Goal: Information Seeking & Learning: Learn about a topic

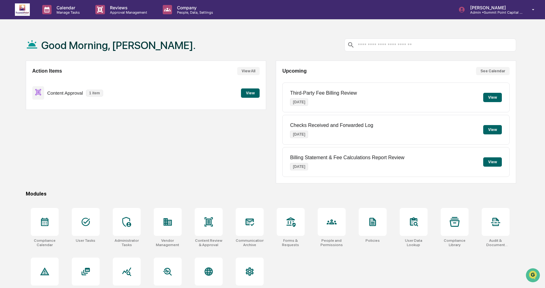
click at [249, 89] on button "View" at bounding box center [250, 93] width 19 height 9
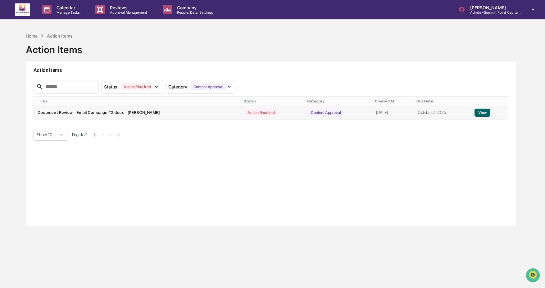
click at [502, 110] on td "View" at bounding box center [489, 112] width 37 height 13
click at [490, 112] on button "View" at bounding box center [483, 113] width 16 height 8
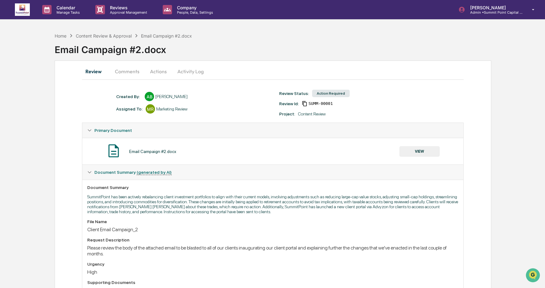
click at [406, 150] on button "VIEW" at bounding box center [419, 151] width 40 height 11
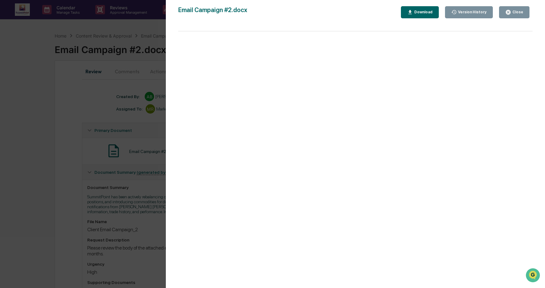
click at [412, 16] on button "Download" at bounding box center [420, 12] width 38 height 12
click at [510, 15] on button "Close" at bounding box center [514, 12] width 30 height 12
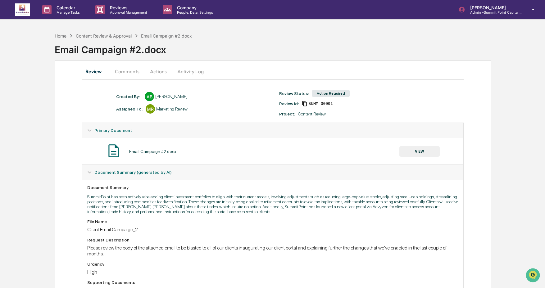
click at [58, 35] on div "Home" at bounding box center [61, 35] width 12 height 5
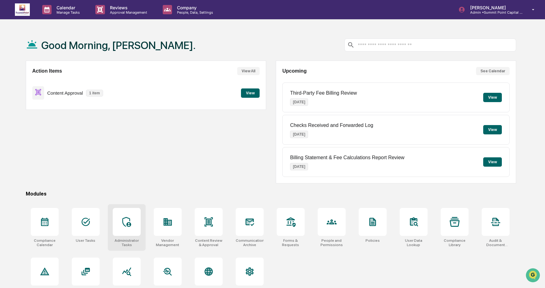
click at [115, 230] on div at bounding box center [127, 222] width 28 height 28
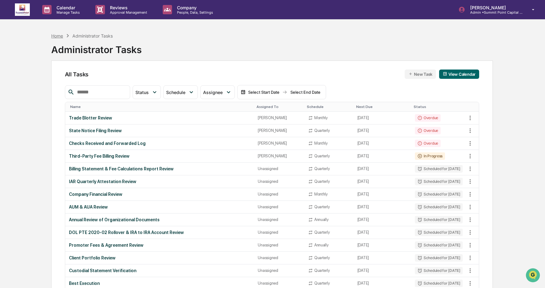
click at [53, 36] on div "Home" at bounding box center [57, 35] width 12 height 5
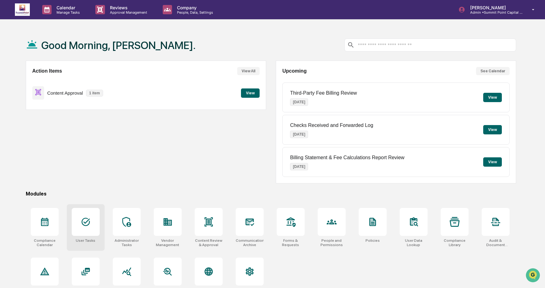
click at [88, 234] on div at bounding box center [86, 222] width 28 height 28
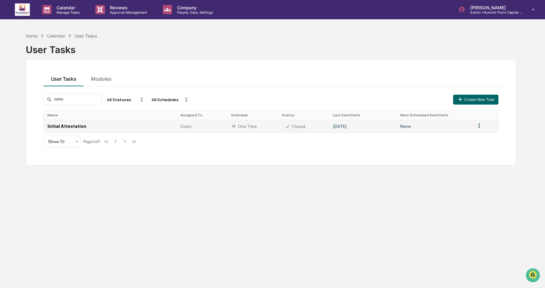
click at [347, 128] on td "September 3, 2025" at bounding box center [362, 126] width 67 height 13
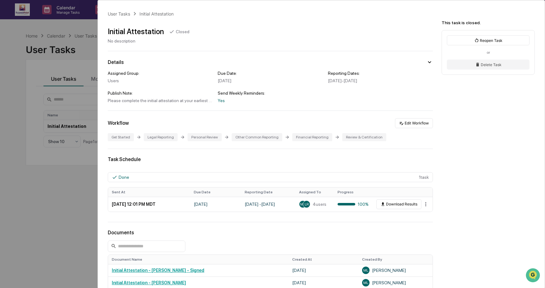
click at [17, 100] on div "User Tasks Initial Attestation Initial Attestation Closed No description Detail…" at bounding box center [272, 144] width 545 height 288
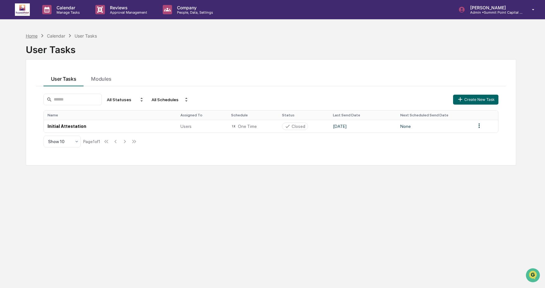
click at [34, 38] on div "Home" at bounding box center [32, 35] width 12 height 5
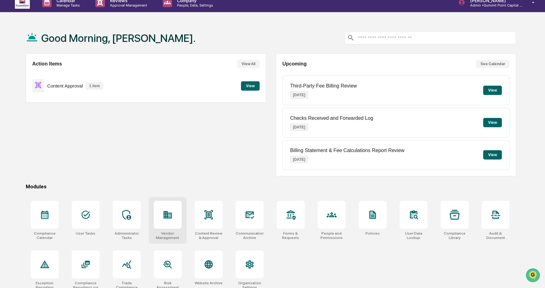
scroll to position [9, 0]
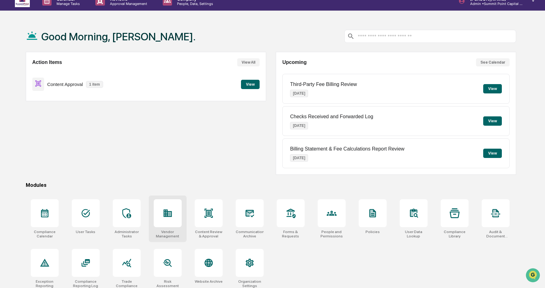
click at [179, 212] on div at bounding box center [168, 213] width 28 height 28
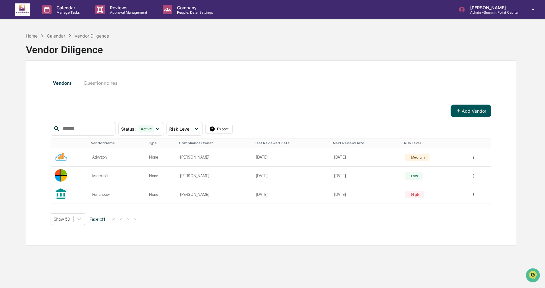
click at [486, 113] on button "Add Vendor" at bounding box center [471, 111] width 41 height 12
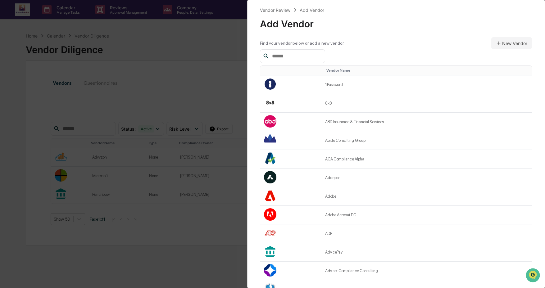
click at [313, 58] on input "text" at bounding box center [296, 56] width 53 height 8
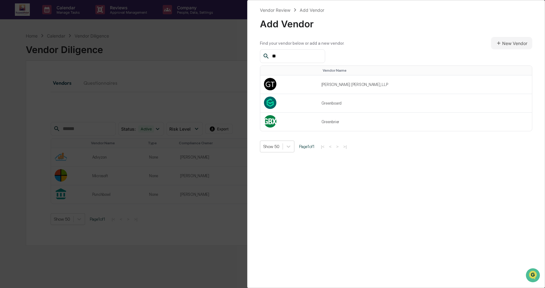
type input "*"
type input "*****"
click at [341, 107] on td "Greenboard" at bounding box center [425, 103] width 214 height 19
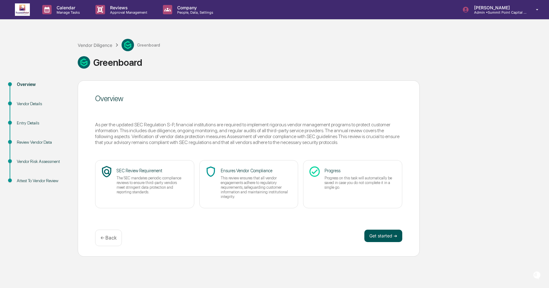
click at [373, 237] on button "Get started ➔" at bounding box center [383, 236] width 38 height 12
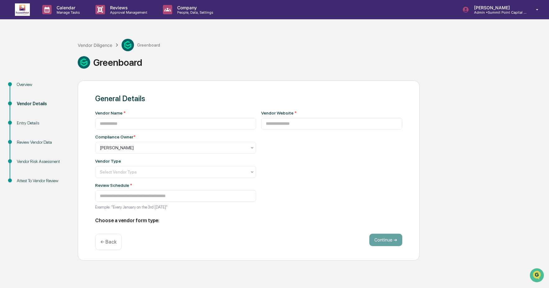
type input "**********"
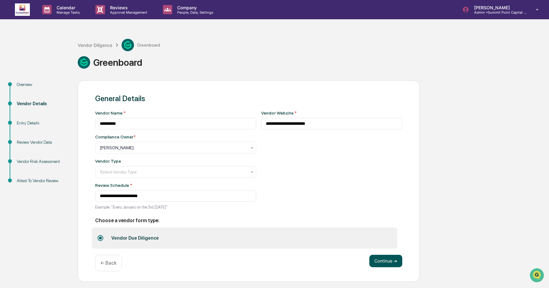
click at [379, 263] on button "Continue ➔" at bounding box center [385, 261] width 33 height 12
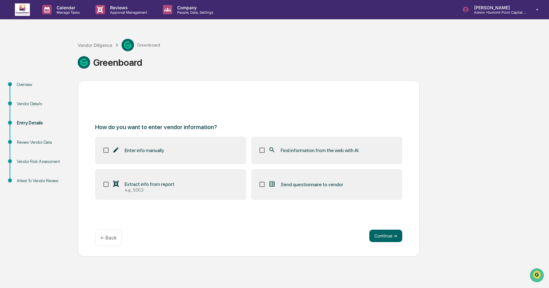
drag, startPoint x: 303, startPoint y: 152, endPoint x: 312, endPoint y: 166, distance: 16.4
click at [303, 152] on span "Find information from the web with AI" at bounding box center [320, 151] width 78 height 6
click at [384, 239] on button "Continue ➔" at bounding box center [385, 236] width 33 height 12
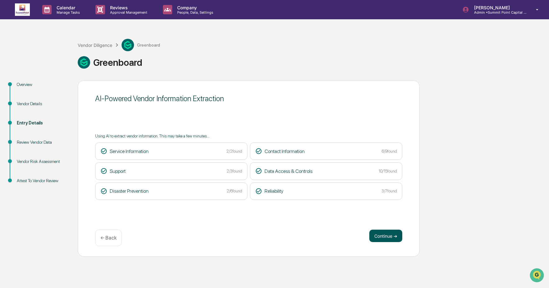
click at [392, 241] on button "Continue ➔" at bounding box center [385, 236] width 33 height 12
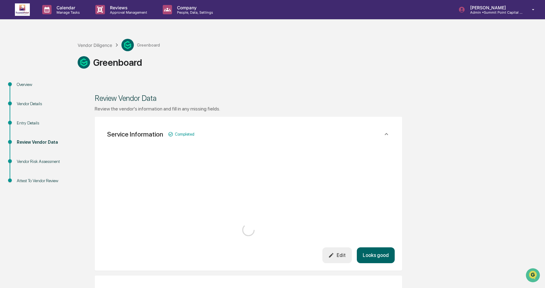
click at [385, 253] on button "Looks good" at bounding box center [376, 256] width 38 height 16
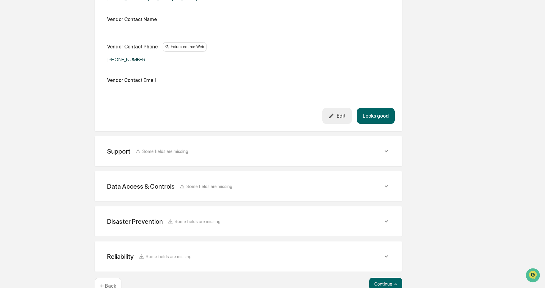
scroll to position [229, 0]
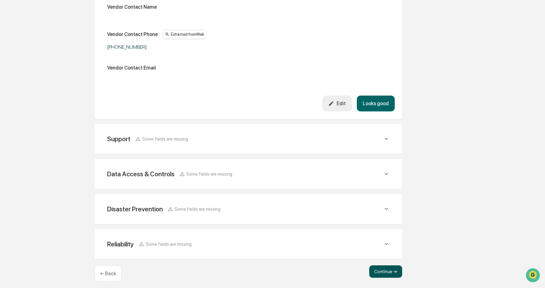
click at [383, 273] on button "Continue ➔" at bounding box center [385, 272] width 33 height 12
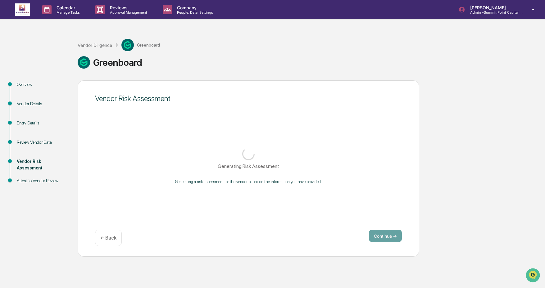
scroll to position [0, 0]
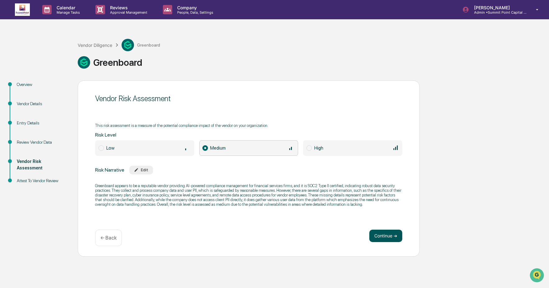
click at [396, 238] on button "Continue ➔" at bounding box center [385, 236] width 33 height 12
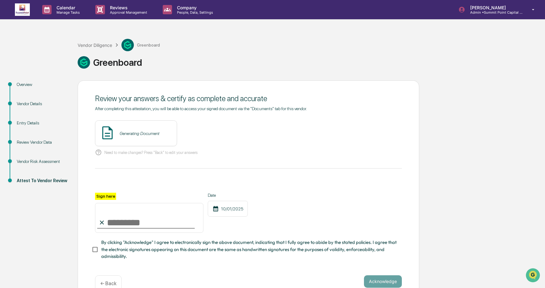
click at [152, 218] on input "Sign here" at bounding box center [149, 218] width 108 height 30
type input "**********"
click at [159, 249] on span "By clicking "Acknowledge" I agree to electronically sign the above document, in…" at bounding box center [249, 249] width 296 height 21
click at [395, 283] on button "Acknowledge" at bounding box center [383, 282] width 38 height 12
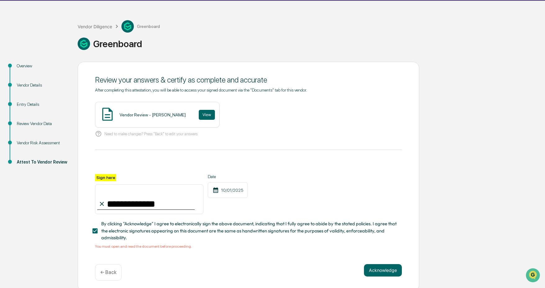
scroll to position [21, 0]
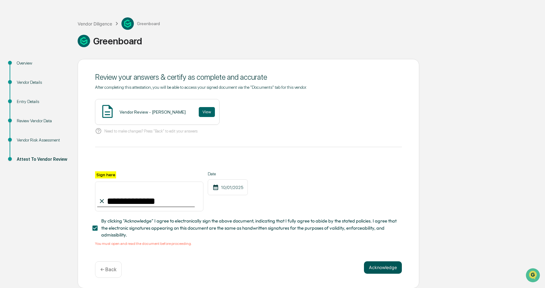
click at [376, 270] on button "Acknowledge" at bounding box center [383, 268] width 38 height 12
click at [178, 231] on span "By clicking "Acknowledge" I agree to electronically sign the above document, in…" at bounding box center [249, 228] width 296 height 21
click at [221, 224] on span "By clicking "Acknowledge" I agree to electronically sign the above document, in…" at bounding box center [249, 228] width 296 height 21
click at [204, 113] on button "View" at bounding box center [207, 112] width 16 height 10
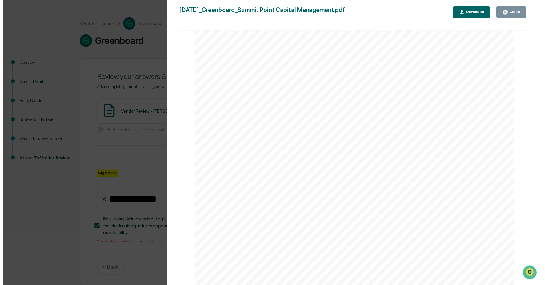
scroll to position [633, 0]
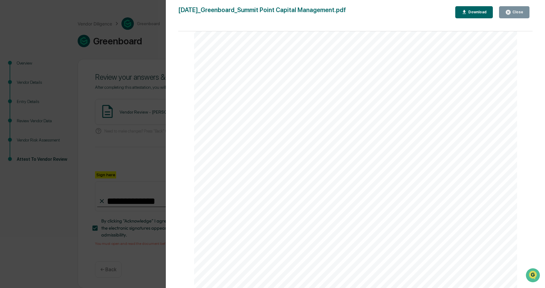
click at [504, 13] on button "Close" at bounding box center [514, 12] width 30 height 12
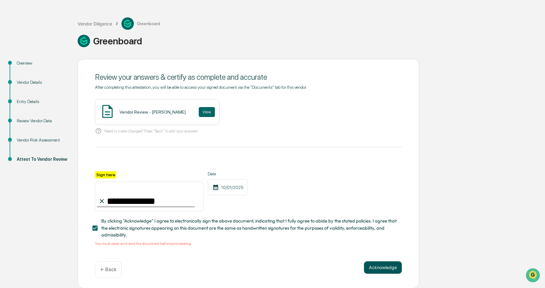
click at [387, 265] on button "Acknowledge" at bounding box center [383, 268] width 38 height 12
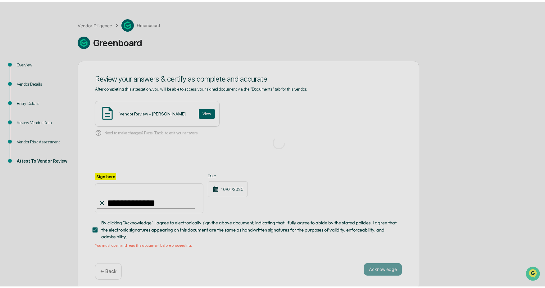
scroll to position [0, 0]
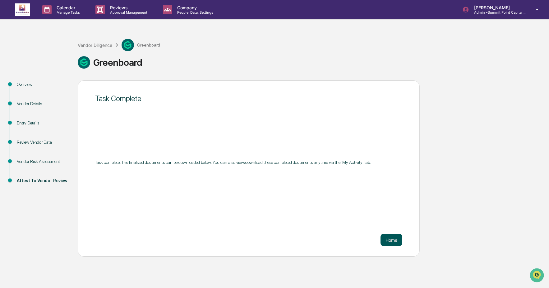
click at [392, 239] on button "Home" at bounding box center [391, 240] width 22 height 12
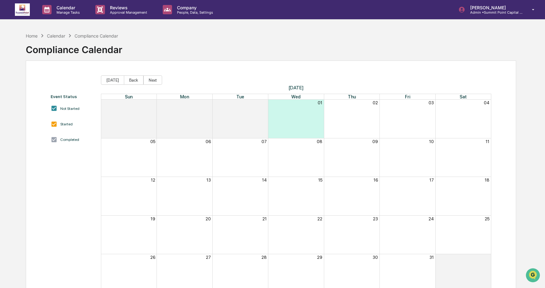
click at [32, 38] on div "Home Calendar Compliance Calendar" at bounding box center [72, 35] width 93 height 7
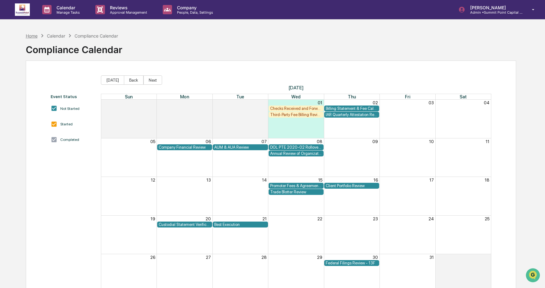
click at [32, 36] on div "Home" at bounding box center [32, 35] width 12 height 5
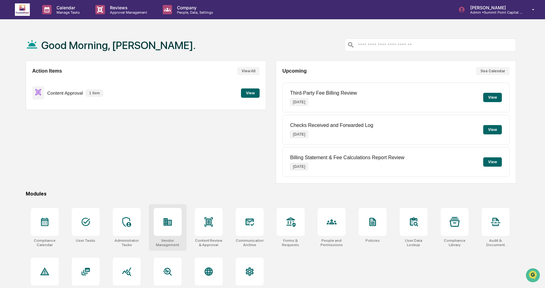
click at [170, 225] on icon at bounding box center [169, 223] width 3 height 4
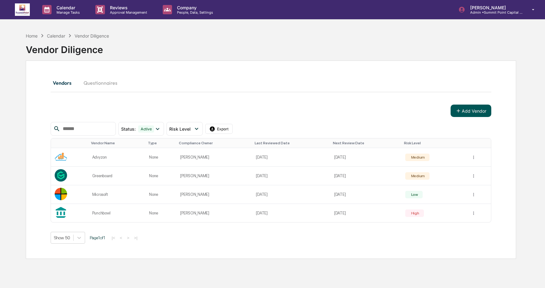
click at [467, 109] on button "Add Vendor" at bounding box center [471, 111] width 41 height 12
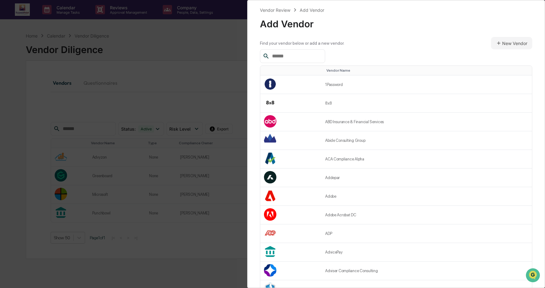
click at [306, 53] on input "text" at bounding box center [296, 56] width 53 height 8
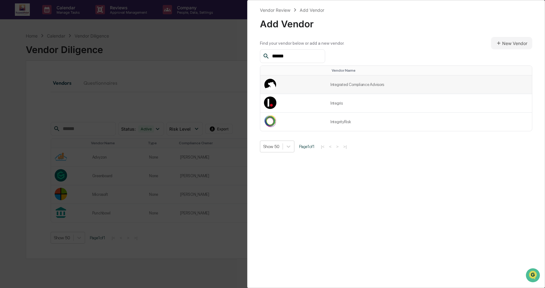
type input "******"
click at [294, 85] on td at bounding box center [293, 84] width 67 height 19
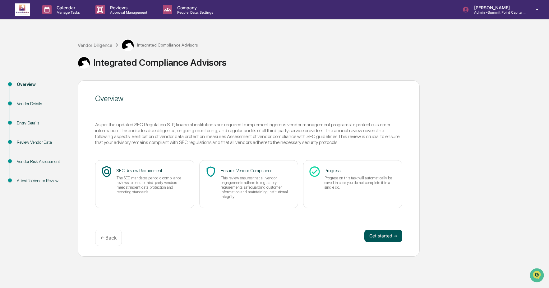
click at [375, 231] on button "Get started ➔" at bounding box center [383, 236] width 38 height 12
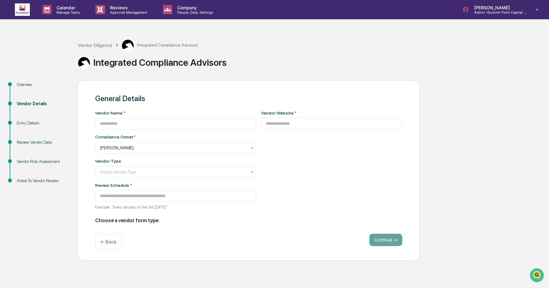
type input "**********"
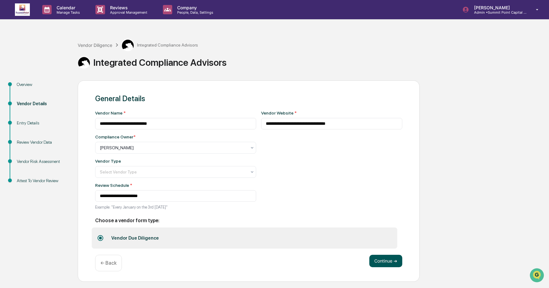
click at [387, 265] on button "Continue ➔" at bounding box center [385, 261] width 33 height 12
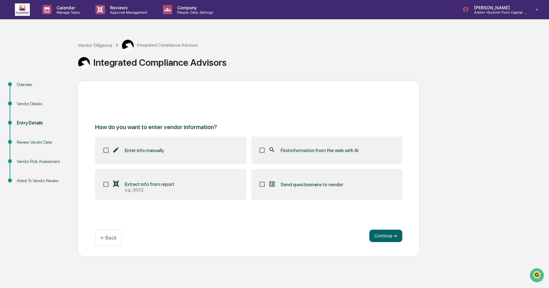
click at [345, 146] on label "Find information from the web with AI" at bounding box center [326, 150] width 151 height 27
click at [379, 240] on button "Continue ➔" at bounding box center [385, 236] width 33 height 12
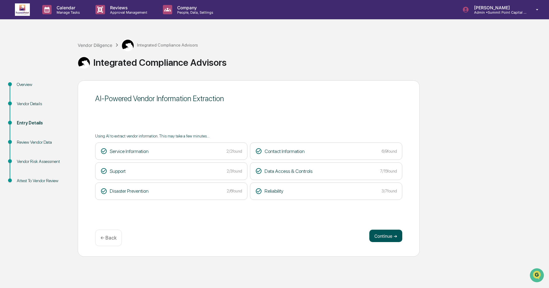
click at [388, 238] on button "Continue ➔" at bounding box center [385, 236] width 33 height 12
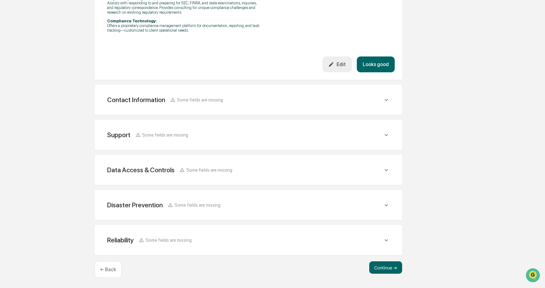
scroll to position [420, 0]
click at [385, 270] on button "Continue ➔" at bounding box center [385, 268] width 33 height 12
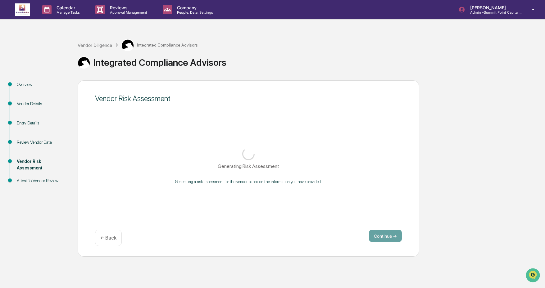
scroll to position [0, 0]
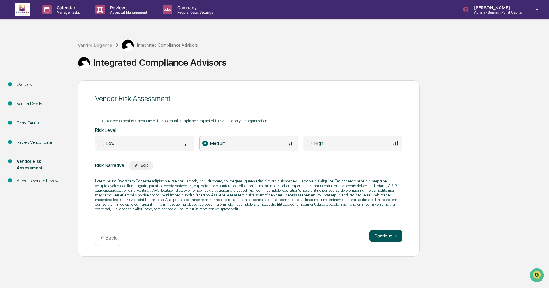
click at [401, 238] on button "Continue ➔" at bounding box center [385, 236] width 33 height 12
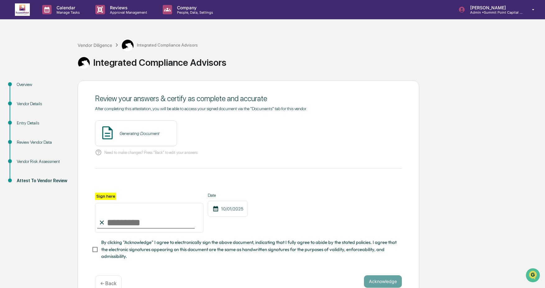
click at [156, 211] on input "Sign here" at bounding box center [149, 218] width 108 height 30
type input "**********"
drag, startPoint x: 157, startPoint y: 246, endPoint x: 160, endPoint y: 244, distance: 3.3
click at [157, 246] on span "By clicking "Acknowledge" I agree to electronically sign the above document, in…" at bounding box center [249, 249] width 296 height 21
click at [206, 131] on button "View" at bounding box center [207, 134] width 16 height 10
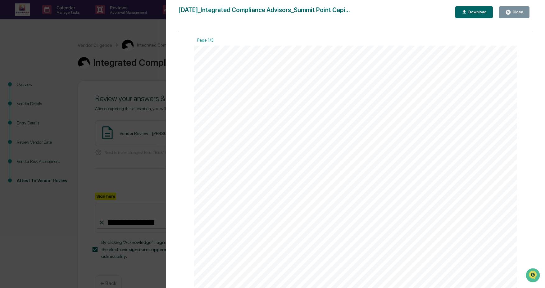
click at [524, 10] on button "Close" at bounding box center [514, 12] width 30 height 12
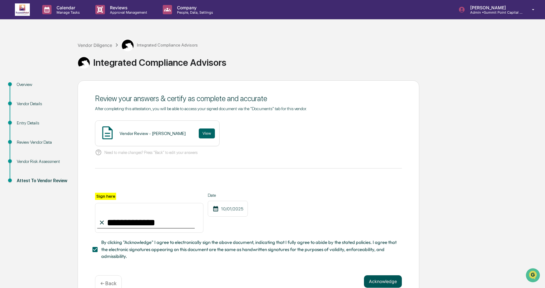
click at [396, 280] on button "Acknowledge" at bounding box center [383, 282] width 38 height 12
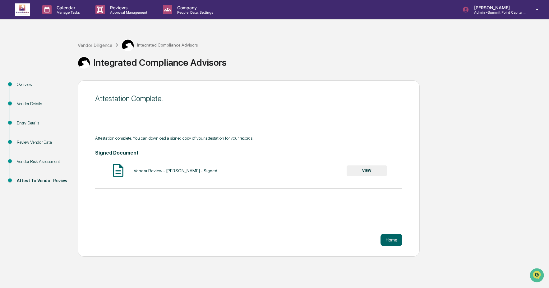
click at [27, 12] on img at bounding box center [22, 9] width 15 height 12
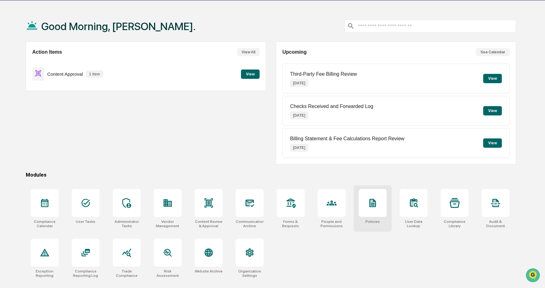
scroll to position [30, 0]
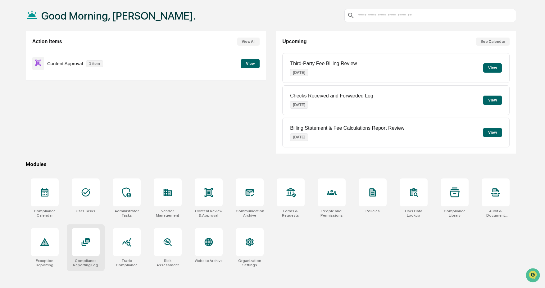
click at [86, 249] on div at bounding box center [86, 242] width 28 height 28
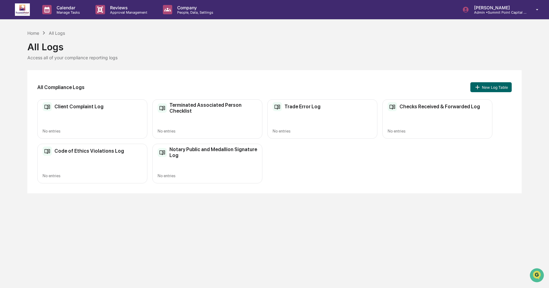
click at [408, 125] on div "Checks Received & Forwarded Log No entries" at bounding box center [437, 118] width 110 height 39
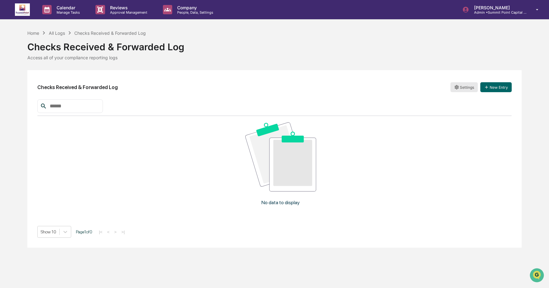
click at [471, 86] on html "Calendar Manage Tasks Reviews Approval Management Company People, Data, Setting…" at bounding box center [274, 144] width 549 height 288
click at [469, 102] on div "Edit" at bounding box center [464, 100] width 40 height 10
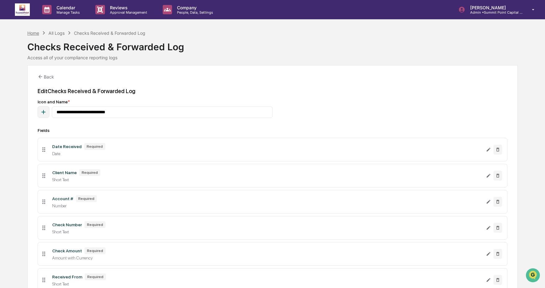
click at [32, 34] on div "Home" at bounding box center [33, 32] width 12 height 5
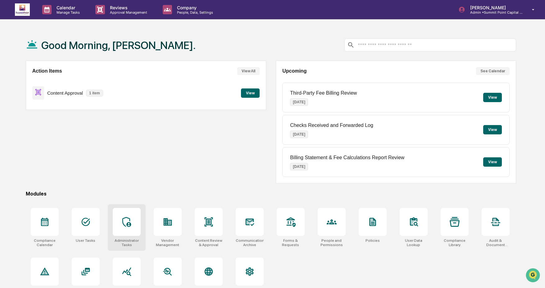
click at [137, 232] on div at bounding box center [127, 222] width 28 height 28
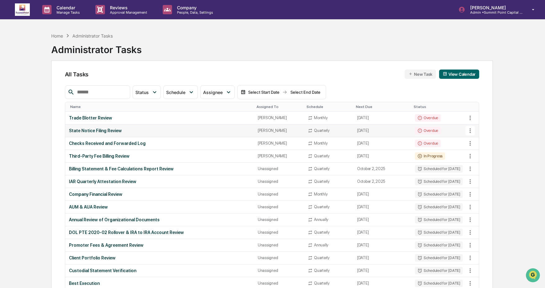
click at [136, 133] on div "State Notice Filing Review" at bounding box center [159, 130] width 181 height 5
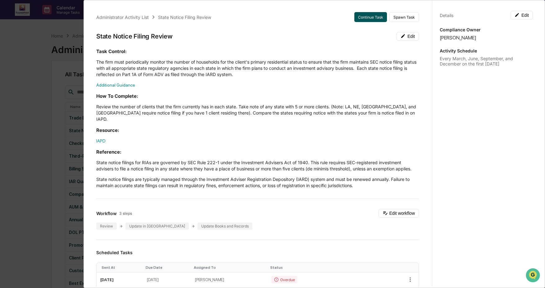
click at [372, 21] on button "Continue Task" at bounding box center [370, 17] width 33 height 10
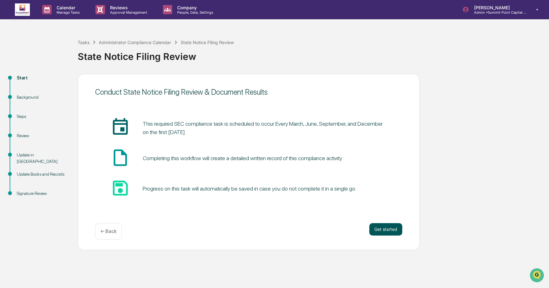
click at [397, 230] on button "Get started" at bounding box center [385, 229] width 33 height 12
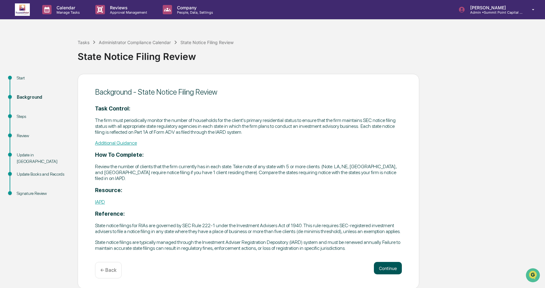
click at [388, 275] on button "Continue" at bounding box center [388, 268] width 28 height 12
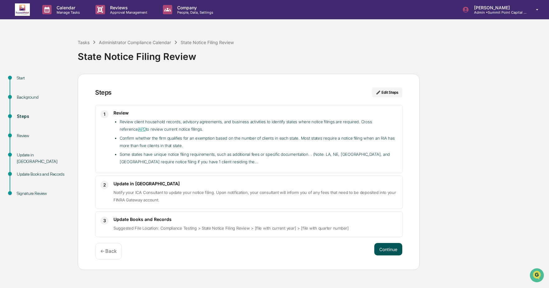
click at [390, 247] on button "Continue" at bounding box center [388, 249] width 28 height 12
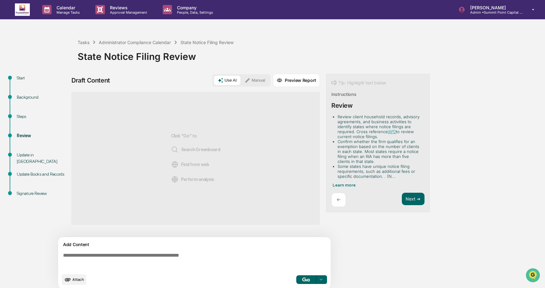
click at [219, 256] on textarea at bounding box center [196, 261] width 270 height 22
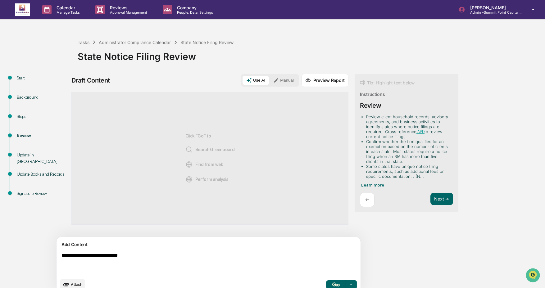
type textarea "**********"
click at [270, 82] on button "Manual" at bounding box center [284, 80] width 28 height 9
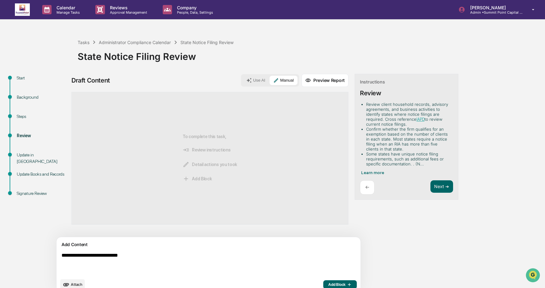
click at [328, 284] on span "Add Block" at bounding box center [340, 284] width 24 height 5
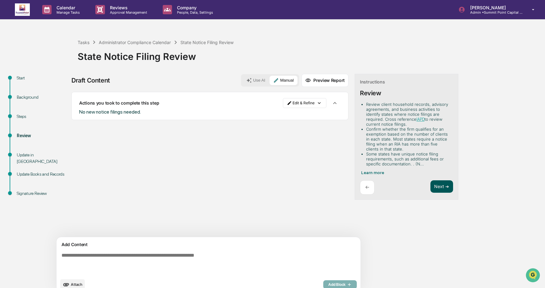
click at [431, 188] on button "Next ➔" at bounding box center [442, 186] width 23 height 13
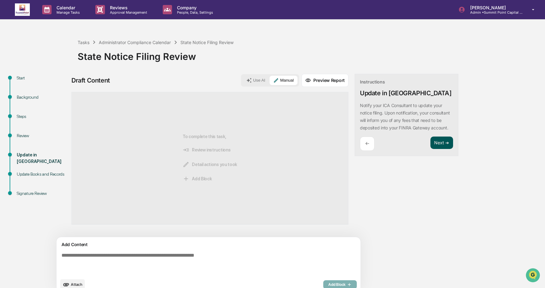
click at [431, 149] on button "Next ➔" at bounding box center [442, 143] width 23 height 13
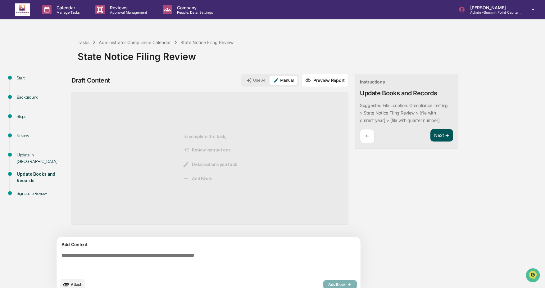
click at [431, 138] on button "Next ➔" at bounding box center [442, 135] width 23 height 13
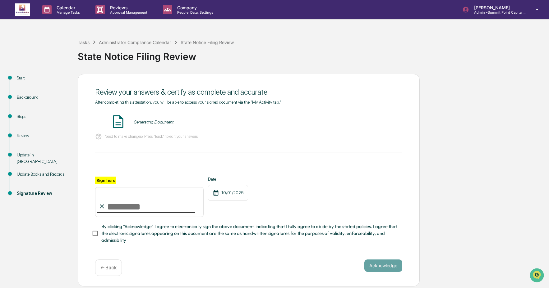
click at [176, 207] on input "Sign here" at bounding box center [149, 202] width 108 height 30
type input "**********"
drag, startPoint x: 138, startPoint y: 236, endPoint x: 152, endPoint y: 236, distance: 13.7
click at [138, 236] on span "By clicking "Acknowledge" I agree to electronically sign the above document, in…" at bounding box center [249, 233] width 296 height 21
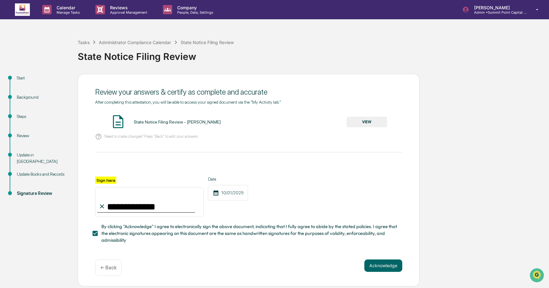
click at [383, 273] on div "Acknowledge ← Back" at bounding box center [248, 268] width 307 height 16
click at [383, 266] on button "Acknowledge" at bounding box center [383, 266] width 38 height 12
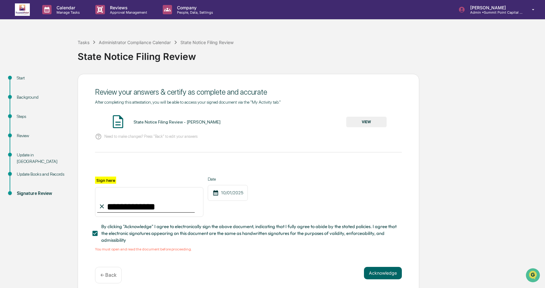
click at [370, 118] on button "VIEW" at bounding box center [366, 122] width 40 height 11
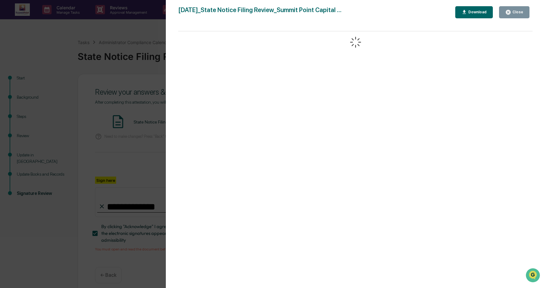
click at [517, 9] on div "Close" at bounding box center [514, 12] width 18 height 6
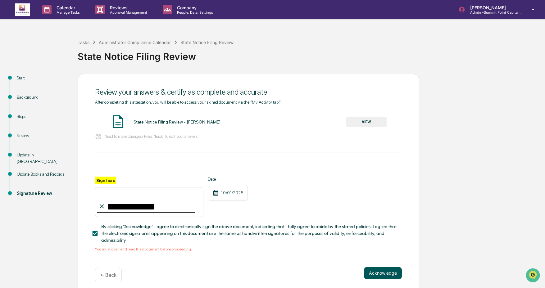
click at [383, 277] on button "Acknowledge" at bounding box center [383, 273] width 38 height 12
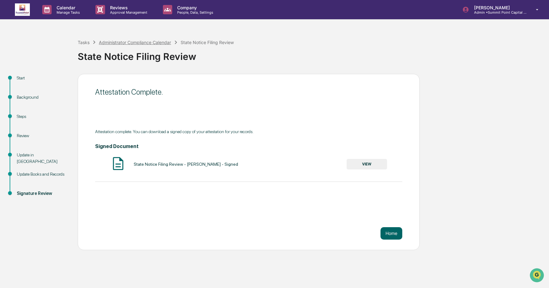
click at [105, 43] on div "Administrator Compliance Calendar" at bounding box center [135, 42] width 72 height 5
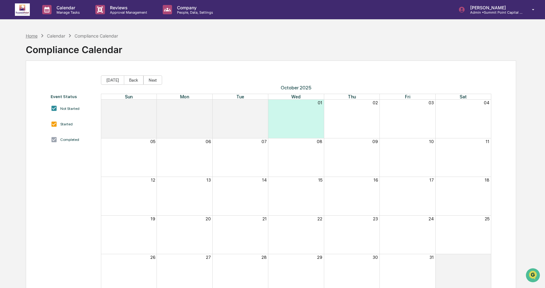
click at [30, 37] on div "Home" at bounding box center [32, 35] width 12 height 5
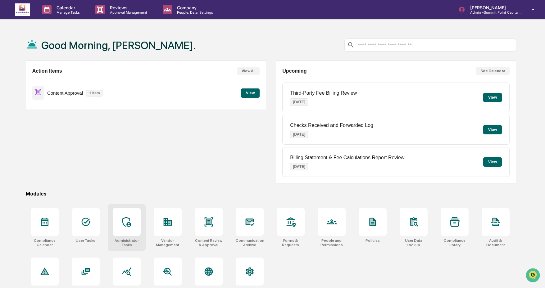
click at [121, 233] on div at bounding box center [127, 222] width 28 height 28
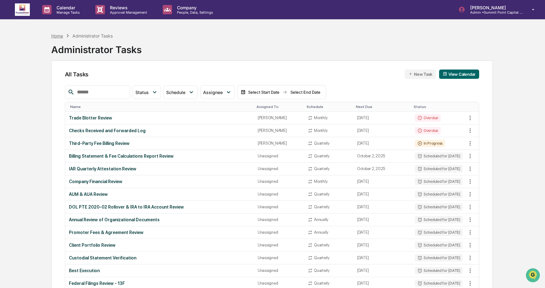
click at [59, 34] on div "Home" at bounding box center [57, 35] width 12 height 5
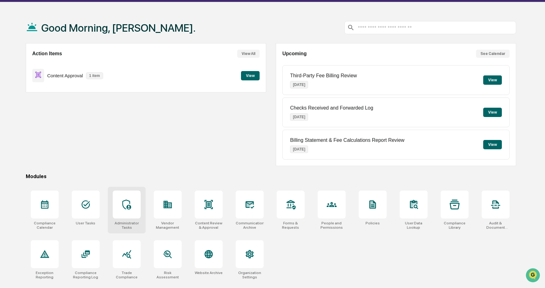
scroll to position [30, 0]
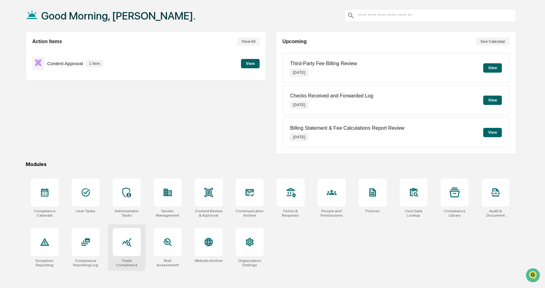
click at [125, 239] on icon at bounding box center [127, 242] width 10 height 10
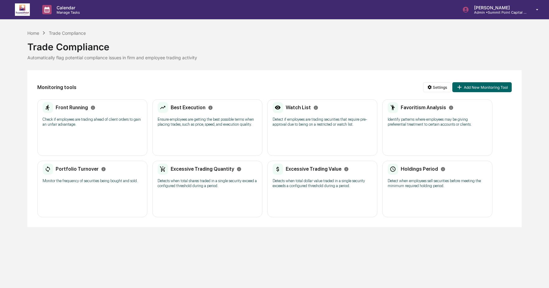
click at [105, 120] on p "Check if employees are trading ahead of client orders to gain an unfair advanta…" at bounding box center [92, 122] width 99 height 10
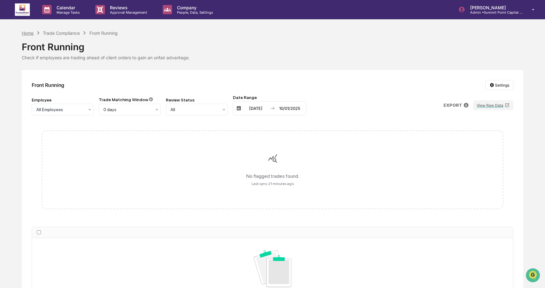
click at [27, 33] on div "Home" at bounding box center [28, 32] width 12 height 5
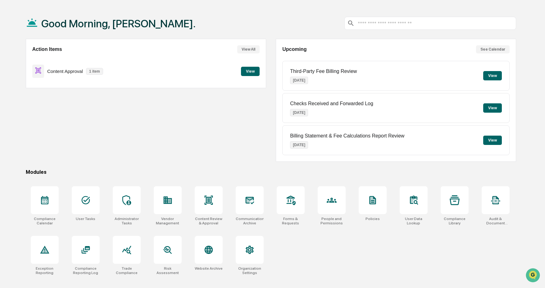
scroll to position [30, 0]
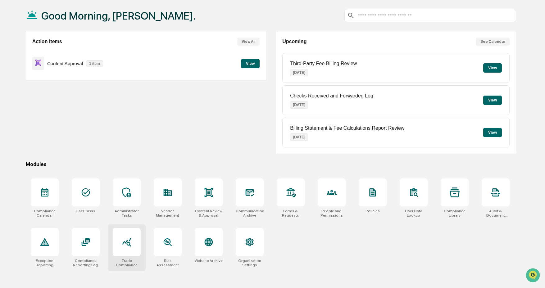
click at [135, 245] on div at bounding box center [127, 242] width 28 height 28
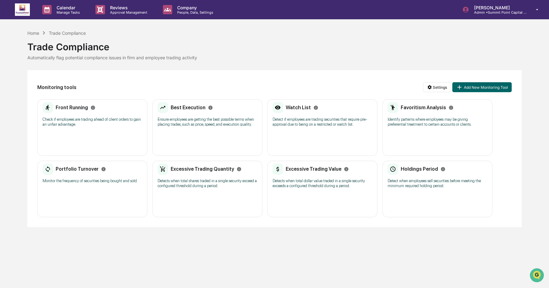
click at [107, 128] on div "Front Running Check if employees are trading ahead of client orders to gain an …" at bounding box center [92, 116] width 99 height 29
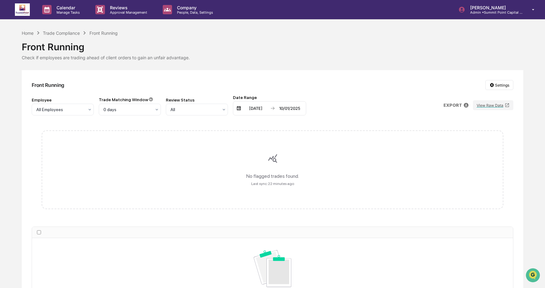
click at [268, 108] on div "[DATE]" at bounding box center [256, 108] width 26 height 5
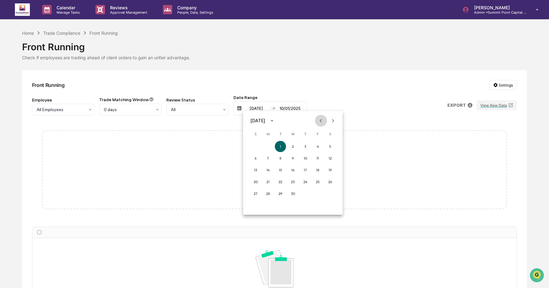
click at [318, 121] on icon "Previous month" at bounding box center [320, 120] width 7 height 7
click at [318, 122] on icon "Previous month" at bounding box center [320, 120] width 7 height 7
click at [333, 121] on icon "Next month" at bounding box center [332, 120] width 7 height 7
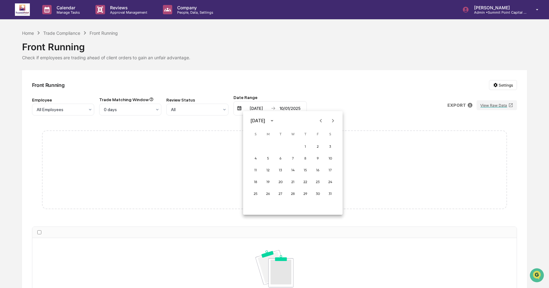
click at [334, 123] on icon "Next month" at bounding box center [332, 120] width 7 height 7
click at [266, 145] on button "1" at bounding box center [267, 146] width 11 height 11
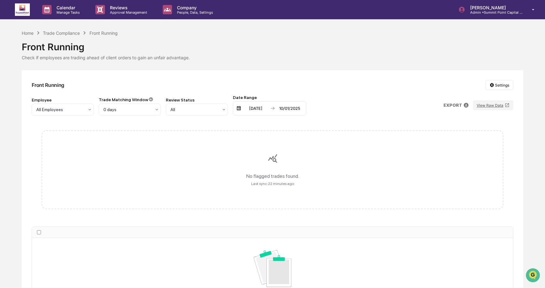
click at [284, 112] on div "[DATE] [DATE]" at bounding box center [269, 108] width 73 height 14
click at [285, 110] on div "10/01/2025" at bounding box center [289, 108] width 26 height 5
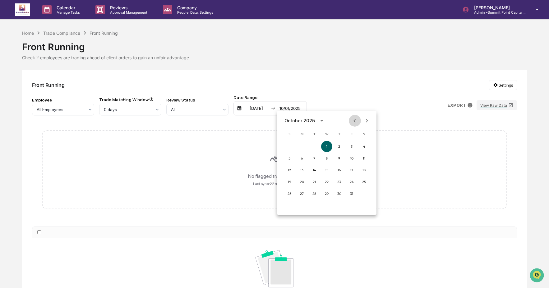
click at [353, 121] on icon "Previous month" at bounding box center [354, 120] width 7 height 7
click at [315, 192] on button "30" at bounding box center [313, 193] width 11 height 11
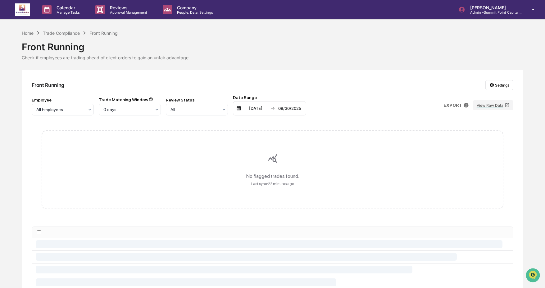
click at [349, 106] on div "Employee All Employees Trade Matching Window 0 days Review Status All Date Rang…" at bounding box center [273, 105] width 482 height 21
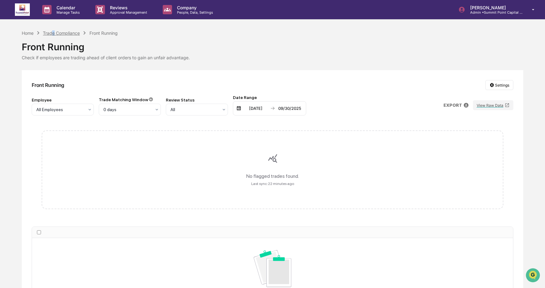
click at [54, 32] on div "Trade Compliance" at bounding box center [61, 32] width 37 height 5
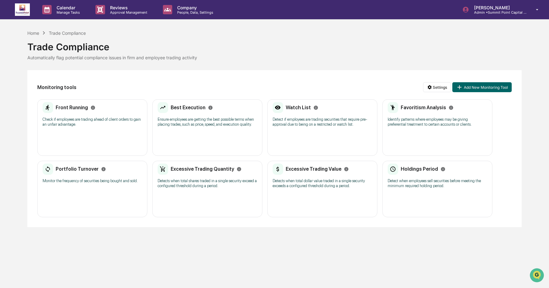
click at [194, 115] on div "Best Execution Ensure employees are getting the best possible terms when placin…" at bounding box center [206, 116] width 99 height 29
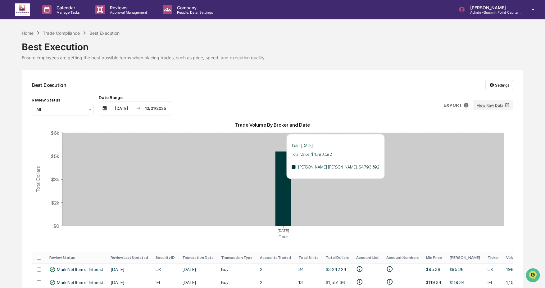
click at [287, 183] on icon at bounding box center [284, 189] width 16 height 75
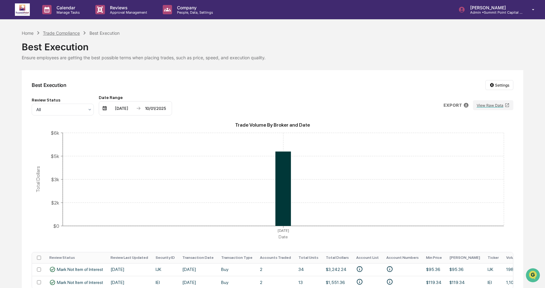
click at [66, 33] on div "Trade Compliance" at bounding box center [61, 32] width 37 height 5
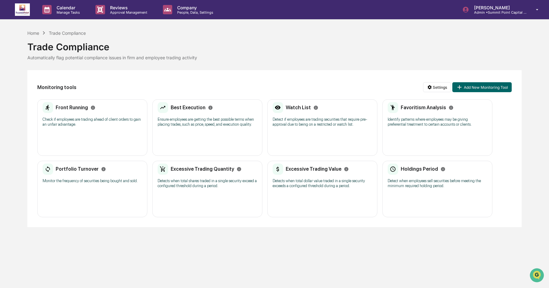
click at [313, 138] on div "Watch List Detect if employees are trading securities that require pre-approval…" at bounding box center [322, 127] width 110 height 57
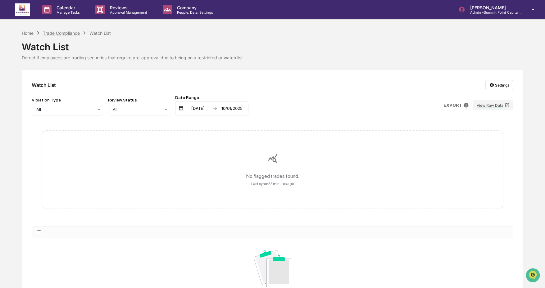
click at [60, 33] on div "Trade Compliance" at bounding box center [61, 32] width 37 height 5
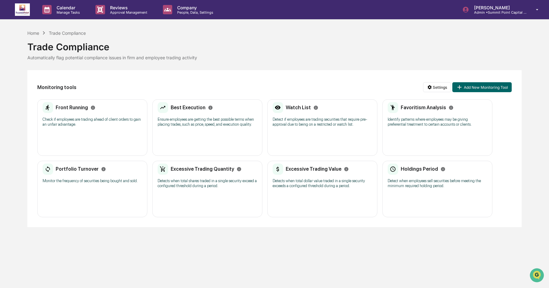
click at [419, 123] on p "Identify patterns where employees may be giving preferential treatment to certa…" at bounding box center [436, 122] width 99 height 10
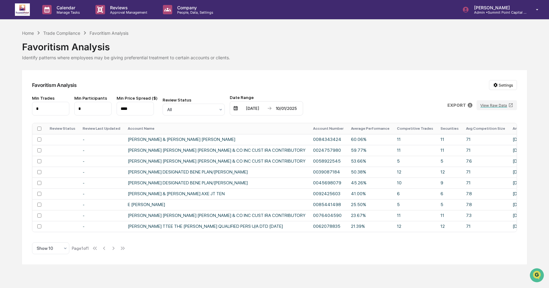
drag, startPoint x: 376, startPoint y: 235, endPoint x: 414, endPoint y: 234, distance: 37.6
click at [414, 232] on div "Review Status Review Last Updated Account Name Account Number Average Performan…" at bounding box center [274, 177] width 485 height 109
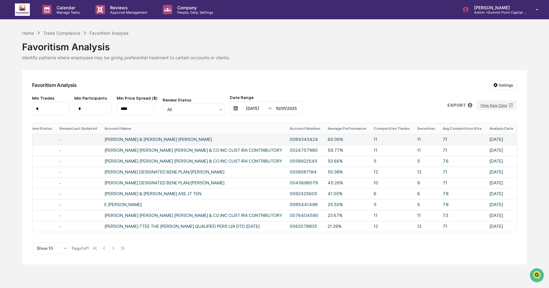
click at [360, 140] on td "60.06%" at bounding box center [347, 139] width 46 height 11
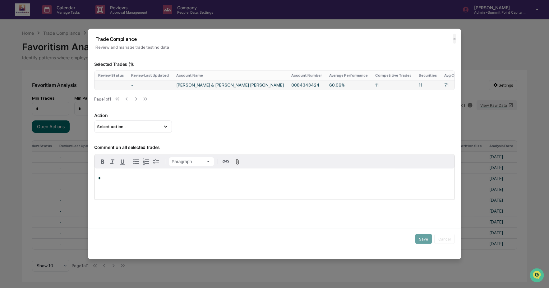
click at [371, 86] on td "11" at bounding box center [392, 85] width 43 height 10
click at [287, 86] on td "0084343424" at bounding box center [306, 85] width 38 height 10
click at [201, 85] on td "[PERSON_NAME] & [PERSON_NAME] [PERSON_NAME]" at bounding box center [229, 85] width 115 height 10
click at [453, 40] on button "✕" at bounding box center [454, 39] width 3 height 10
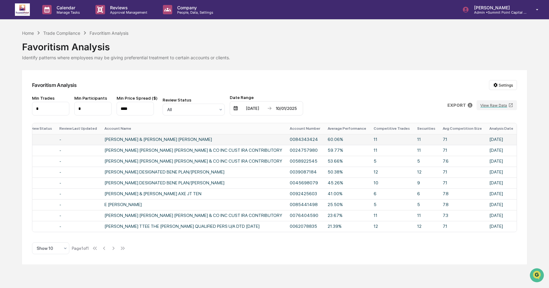
click at [442, 142] on td "7.1" at bounding box center [462, 139] width 47 height 11
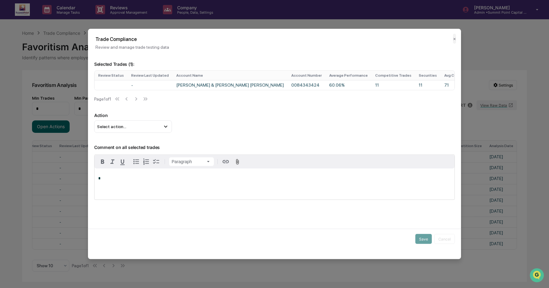
click at [453, 39] on button "✕" at bounding box center [454, 39] width 3 height 10
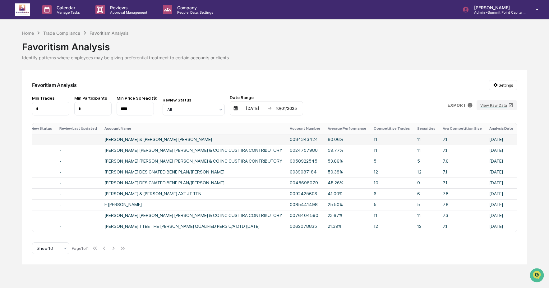
click at [415, 141] on td "11" at bounding box center [425, 139] width 25 height 11
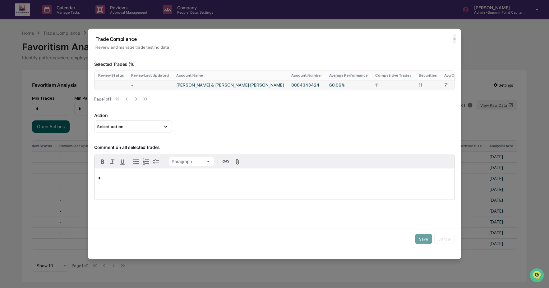
click at [371, 86] on td "11" at bounding box center [392, 85] width 43 height 10
click at [287, 89] on td "0084343424" at bounding box center [306, 85] width 38 height 10
click at [453, 37] on button "✕" at bounding box center [454, 39] width 3 height 10
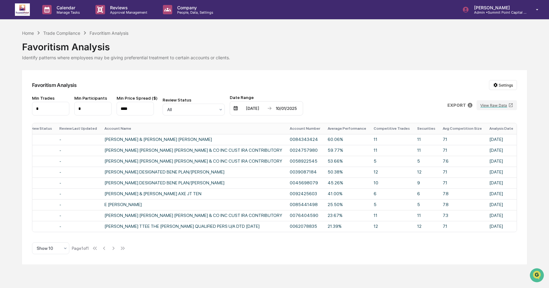
click at [57, 36] on div "Home Trade Compliance Favoritism Analysis" at bounding box center [75, 33] width 107 height 7
click at [56, 33] on div "Trade Compliance" at bounding box center [61, 32] width 37 height 5
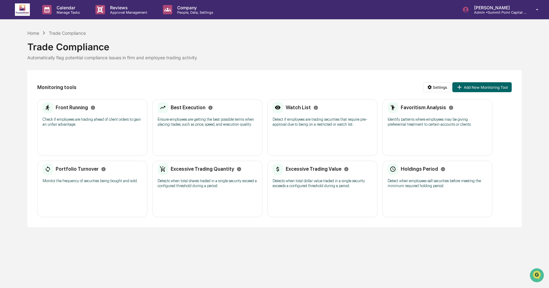
click at [103, 188] on div "Portfolio Turnover Monitor the frequency of securities being bought and sold." at bounding box center [92, 176] width 99 height 24
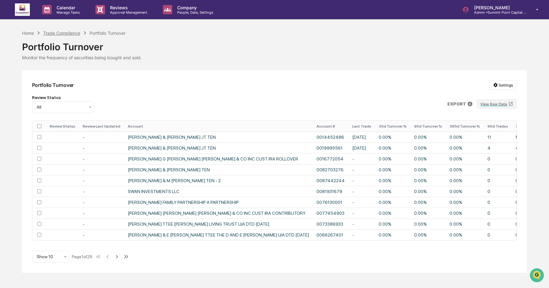
click at [57, 34] on div "Trade Compliance" at bounding box center [61, 32] width 37 height 5
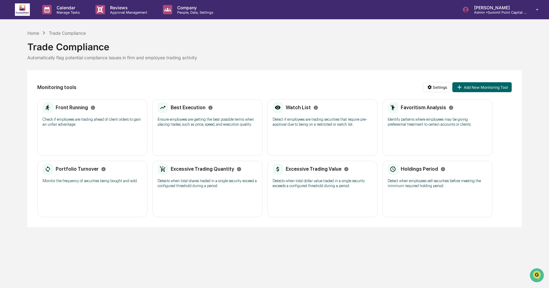
click at [197, 193] on div "Excessive Trading Quantity Detects when total shares traded in a single securit…" at bounding box center [206, 178] width 99 height 29
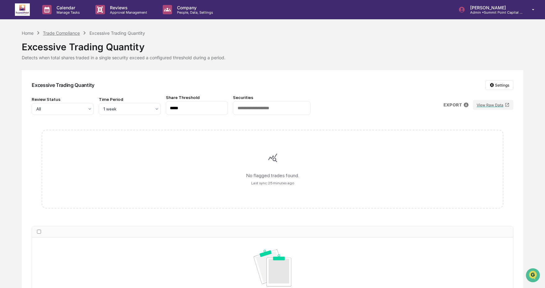
click at [70, 31] on div "Trade Compliance" at bounding box center [61, 32] width 37 height 5
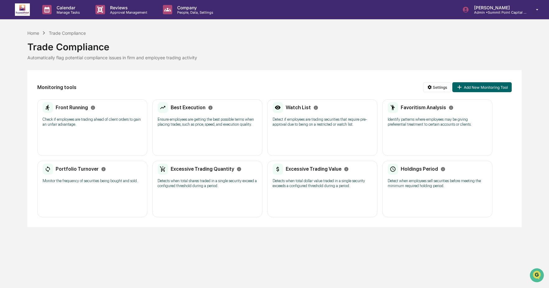
click at [317, 189] on p "Detects when total dollar value traded in a single security exceeds a configure…" at bounding box center [321, 184] width 99 height 10
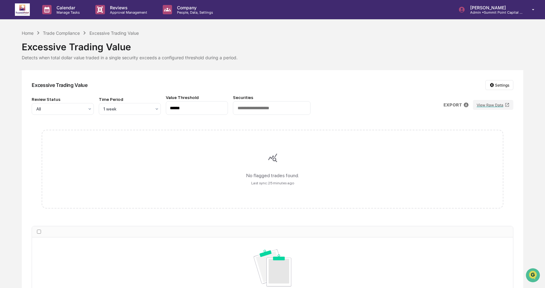
drag, startPoint x: 190, startPoint y: 110, endPoint x: 164, endPoint y: 112, distance: 26.8
click at [160, 112] on div "Review Status All Time Period 1 week Value Threshold ****** Securities" at bounding box center [171, 105] width 279 height 20
drag, startPoint x: 175, startPoint y: 109, endPoint x: 153, endPoint y: 109, distance: 22.1
click at [153, 109] on div "Review Status All Time Period 1 week Value Threshold ****** Securities" at bounding box center [171, 105] width 279 height 20
click at [58, 32] on div "Trade Compliance" at bounding box center [61, 32] width 37 height 5
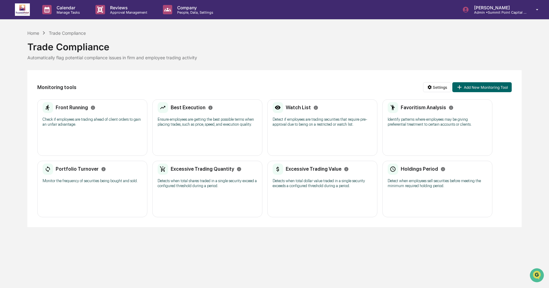
click at [416, 193] on div "Holdings Period Detect when employees sell securities before meeting the minimu…" at bounding box center [436, 178] width 99 height 29
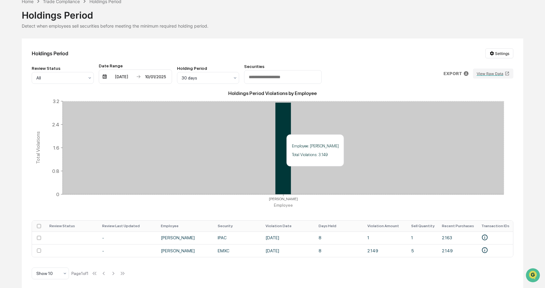
scroll to position [36, 0]
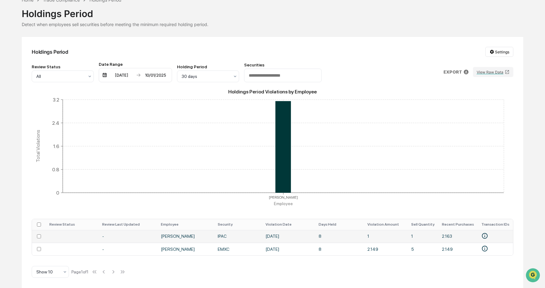
click at [295, 236] on td "[DATE]" at bounding box center [288, 236] width 53 height 13
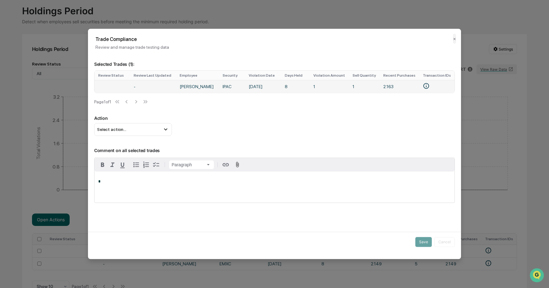
click at [309, 87] on td "1" at bounding box center [328, 86] width 39 height 13
click at [386, 86] on td "2.163" at bounding box center [398, 86] width 39 height 13
drag, startPoint x: 276, startPoint y: 96, endPoint x: 292, endPoint y: 96, distance: 15.2
click at [292, 96] on div "Review Status Review Last Updated Employee Security Violation Date Days Held Vi…" at bounding box center [274, 90] width 360 height 38
click at [453, 39] on button "✕" at bounding box center [454, 39] width 3 height 10
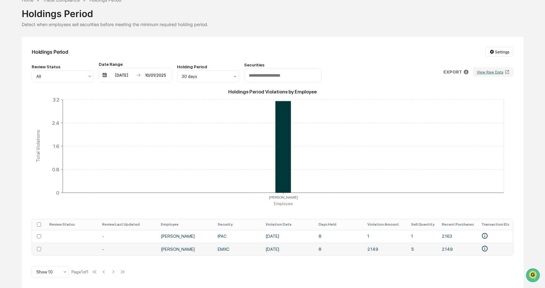
click at [385, 250] on td "2.149" at bounding box center [386, 249] width 44 height 13
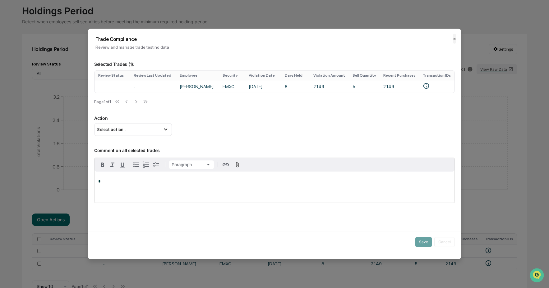
click at [453, 41] on button "✕" at bounding box center [454, 39] width 3 height 10
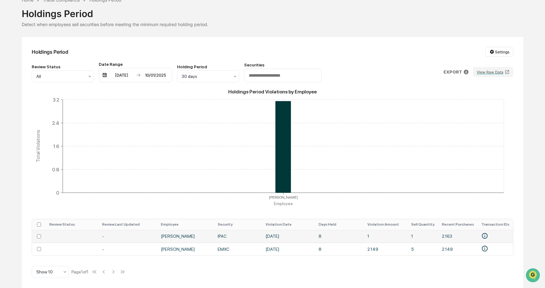
click at [245, 233] on td "IPAC" at bounding box center [238, 236] width 48 height 13
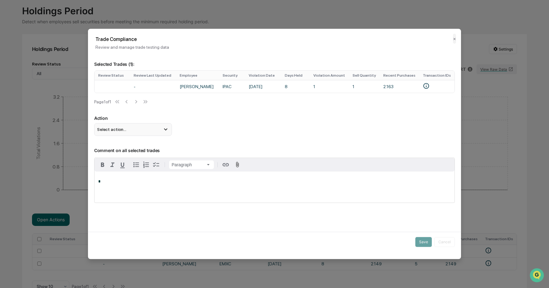
click at [141, 134] on div "Select action..." at bounding box center [133, 129] width 78 height 12
click at [435, 40] on h2 "Trade Compliance" at bounding box center [274, 39] width 358 height 6
click at [452, 40] on div "Trade Compliance Review and manage trade testing data ✕" at bounding box center [274, 39] width 373 height 21
click at [453, 39] on button "✕" at bounding box center [454, 39] width 3 height 10
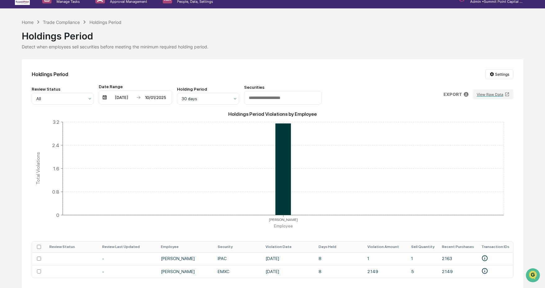
scroll to position [0, 0]
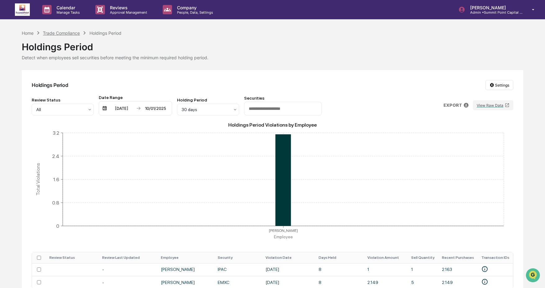
click at [62, 35] on div "Trade Compliance" at bounding box center [61, 32] width 37 height 5
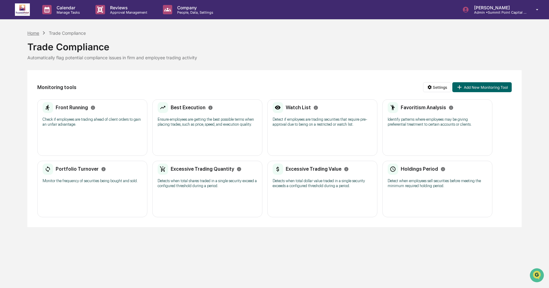
click at [30, 35] on div "Home" at bounding box center [33, 32] width 12 height 5
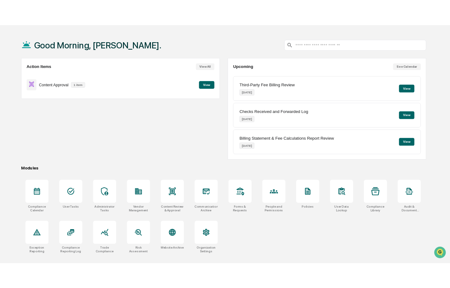
scroll to position [22, 0]
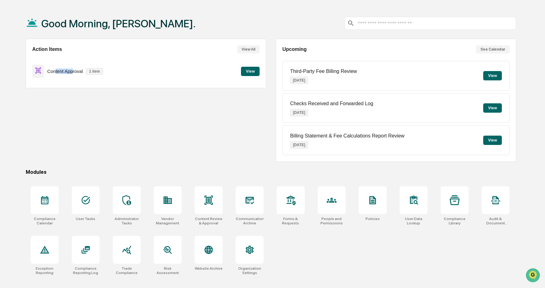
drag, startPoint x: 55, startPoint y: 73, endPoint x: 73, endPoint y: 74, distance: 18.0
click at [73, 74] on p "Content Approval" at bounding box center [65, 71] width 36 height 5
click at [86, 81] on div "Content Approval 1 item View" at bounding box center [145, 71] width 227 height 21
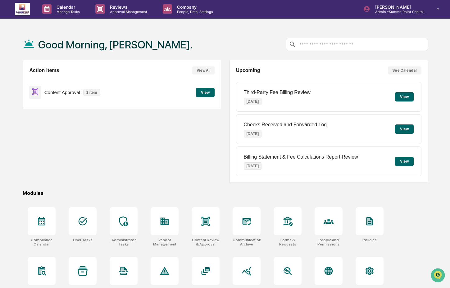
scroll to position [0, 0]
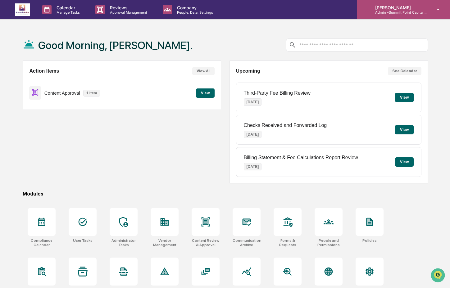
click at [420, 11] on p "Admin • [GEOGRAPHIC_DATA] Capital Management" at bounding box center [399, 12] width 58 height 4
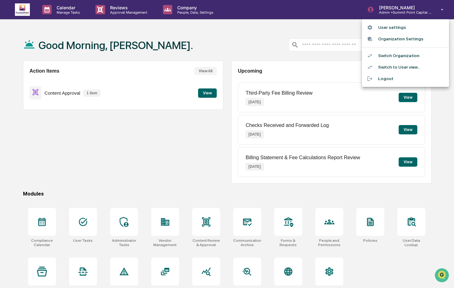
click at [417, 57] on li "Switch Organization" at bounding box center [405, 55] width 87 height 11
